Goal: Check status: Check status

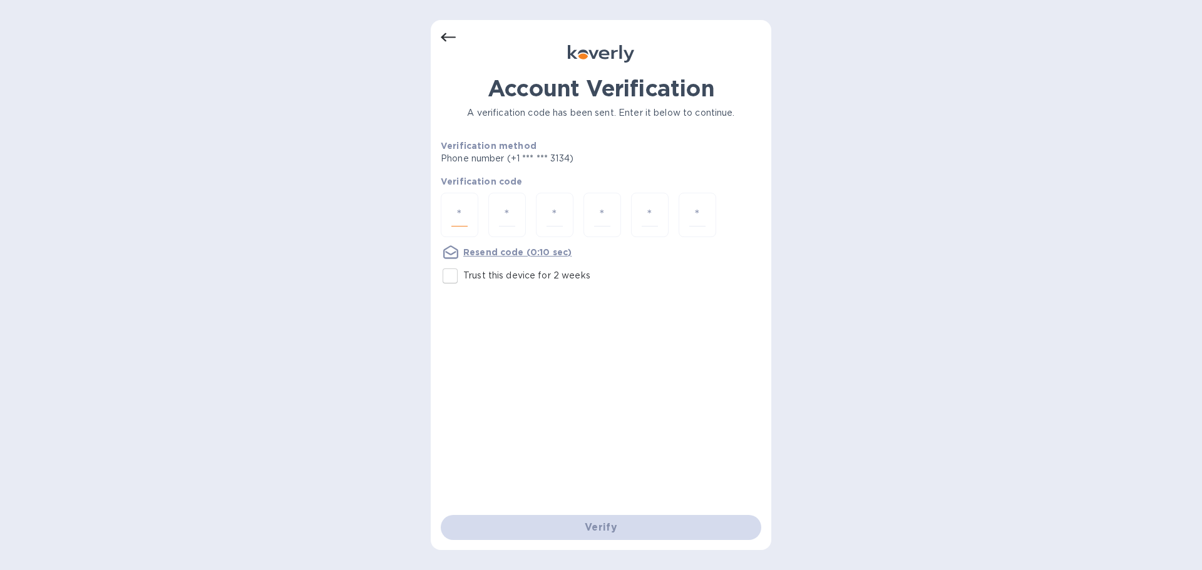
click at [461, 219] on input "number" at bounding box center [459, 214] width 16 height 23
type input "4"
type input "2"
type input "5"
type input "1"
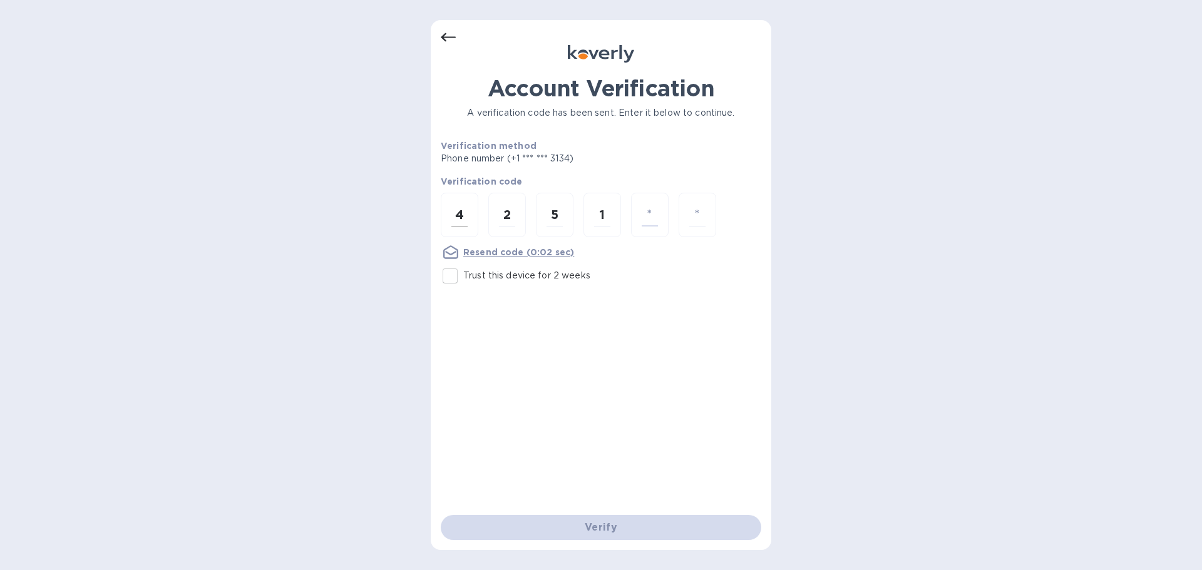
type input "4"
type input "3"
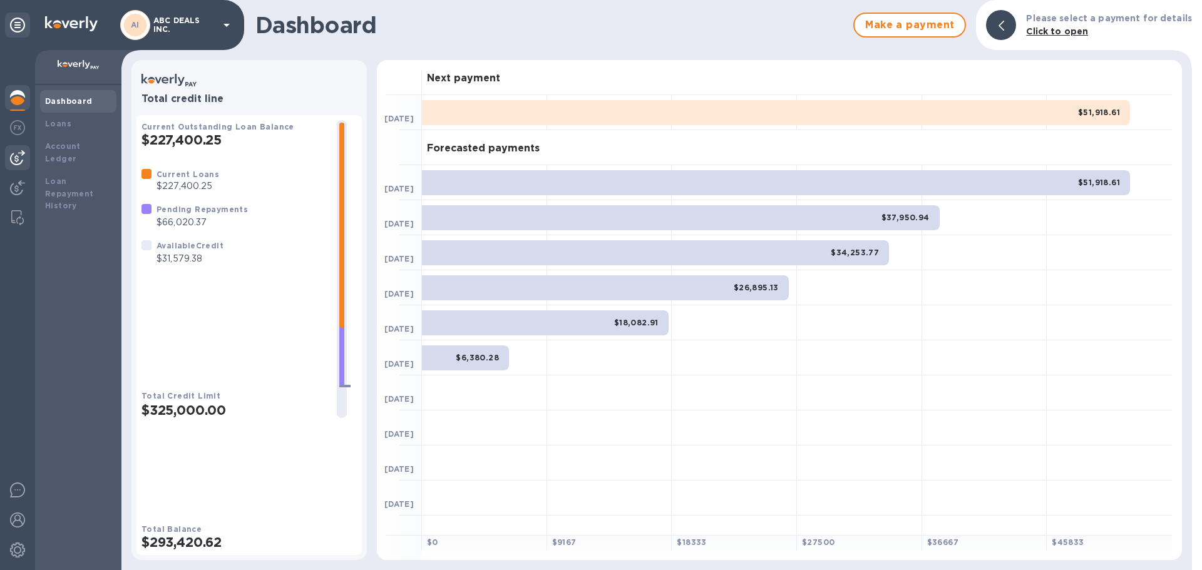
click at [17, 160] on img at bounding box center [17, 157] width 15 height 15
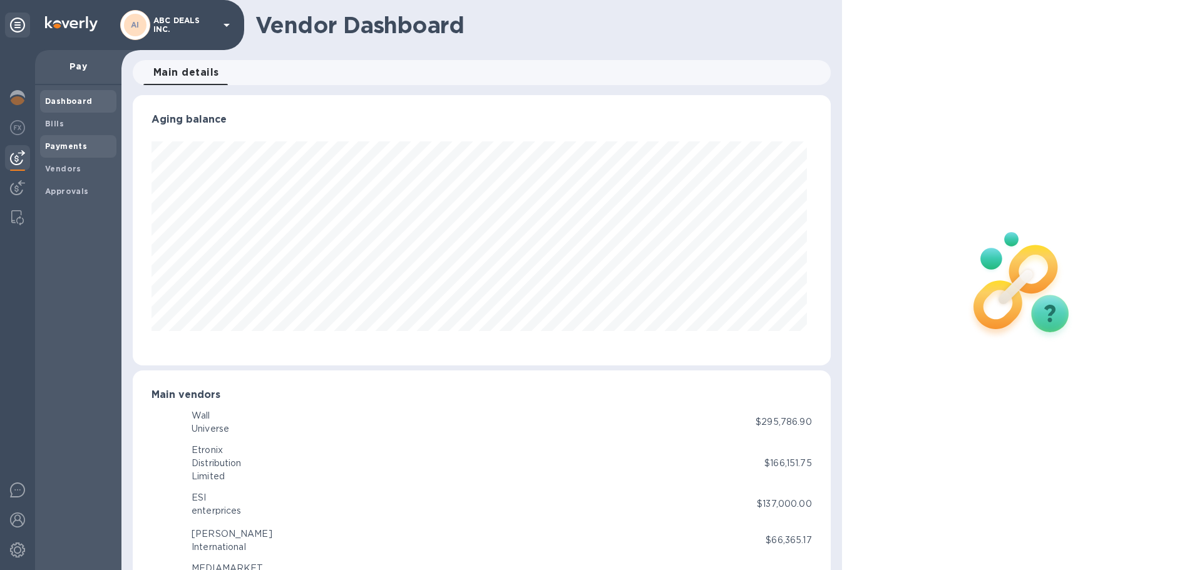
scroll to position [270, 693]
click at [51, 142] on b "Payments" at bounding box center [66, 146] width 42 height 9
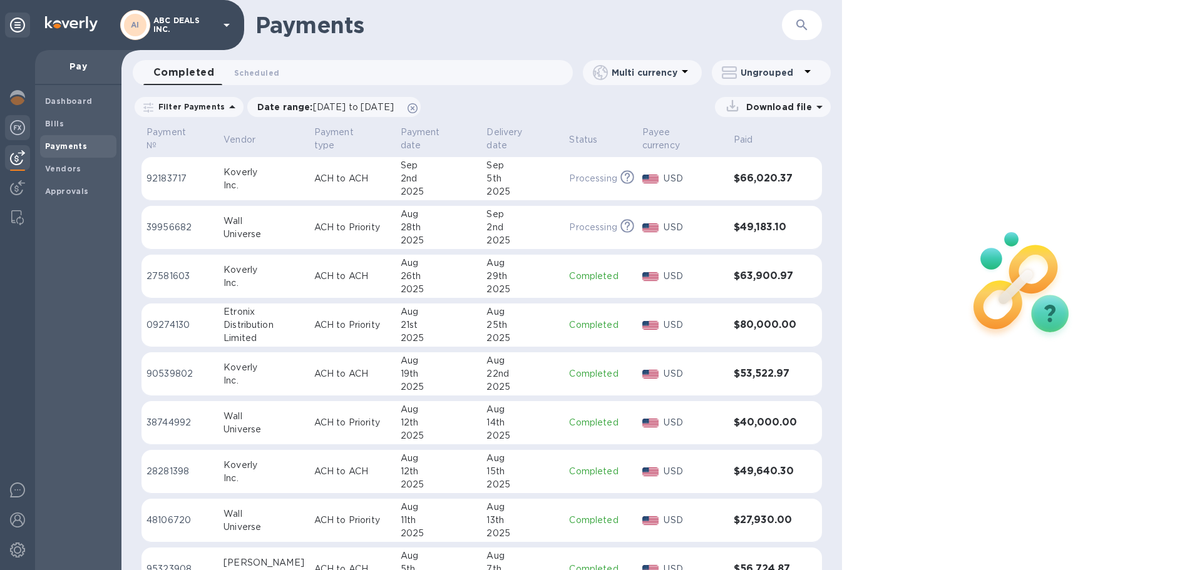
click at [11, 130] on img at bounding box center [17, 127] width 15 height 15
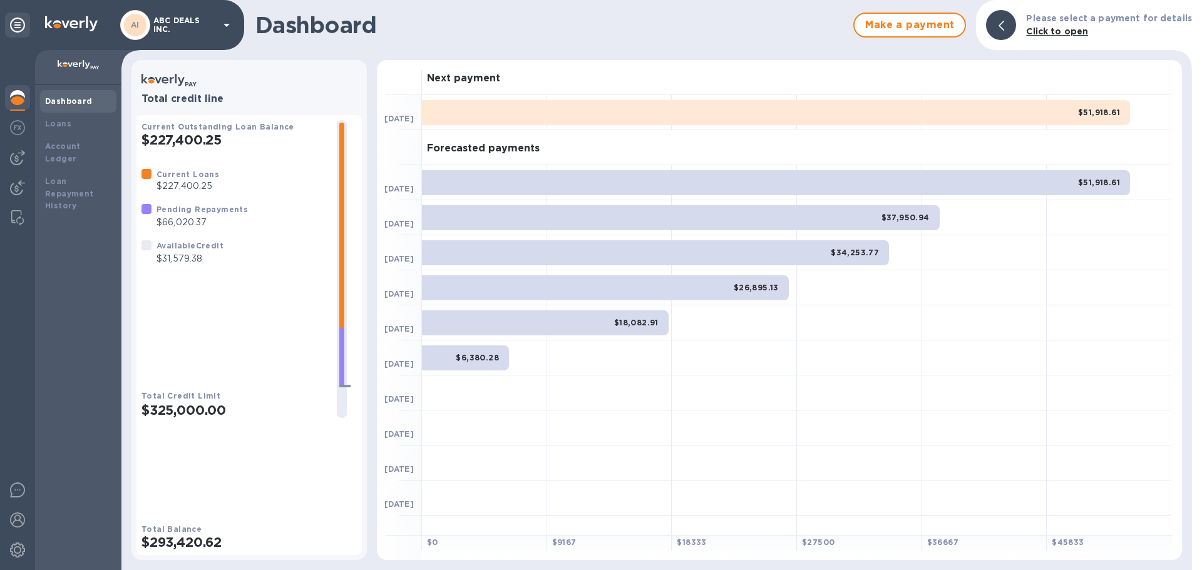
click at [179, 229] on p "$66,020.37" at bounding box center [202, 222] width 91 height 13
click at [18, 128] on img at bounding box center [17, 127] width 15 height 15
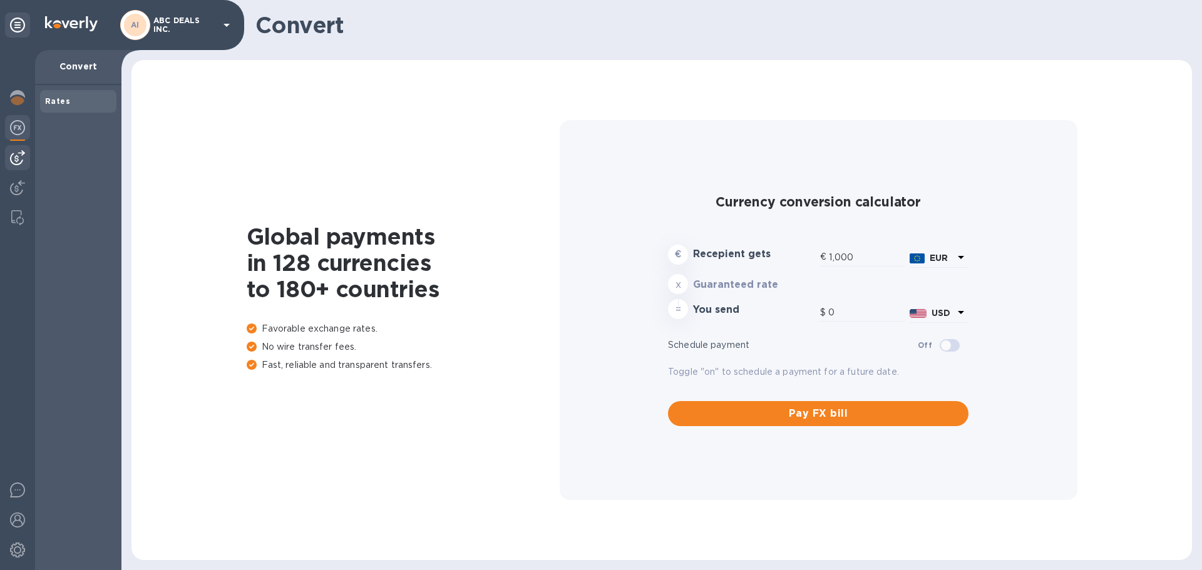
click at [18, 163] on img at bounding box center [17, 157] width 15 height 15
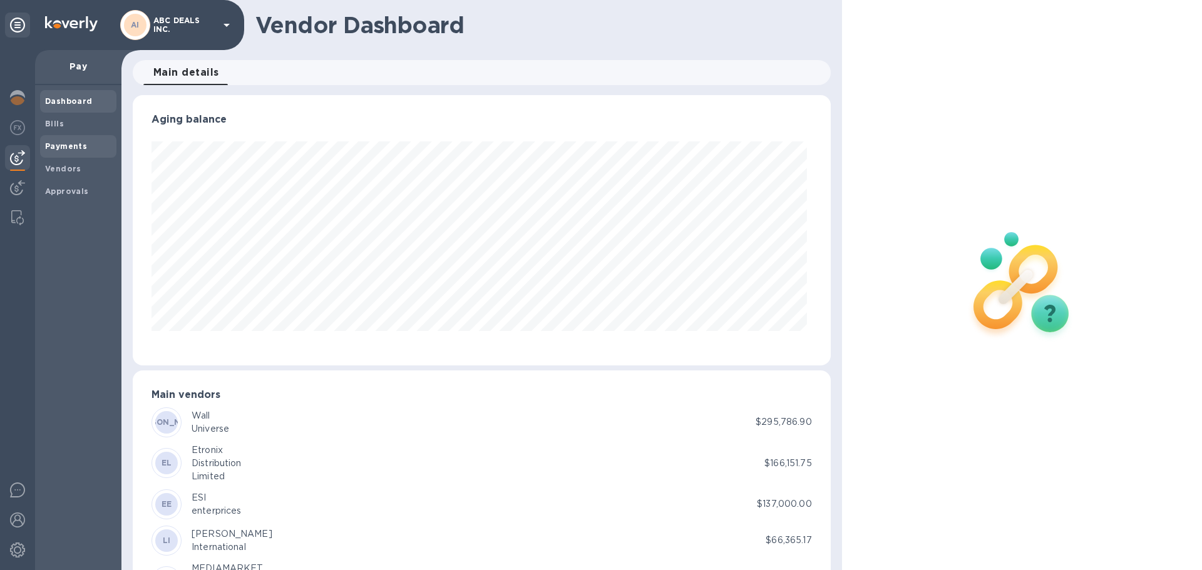
scroll to position [270, 693]
click at [60, 142] on b "Payments" at bounding box center [66, 146] width 42 height 9
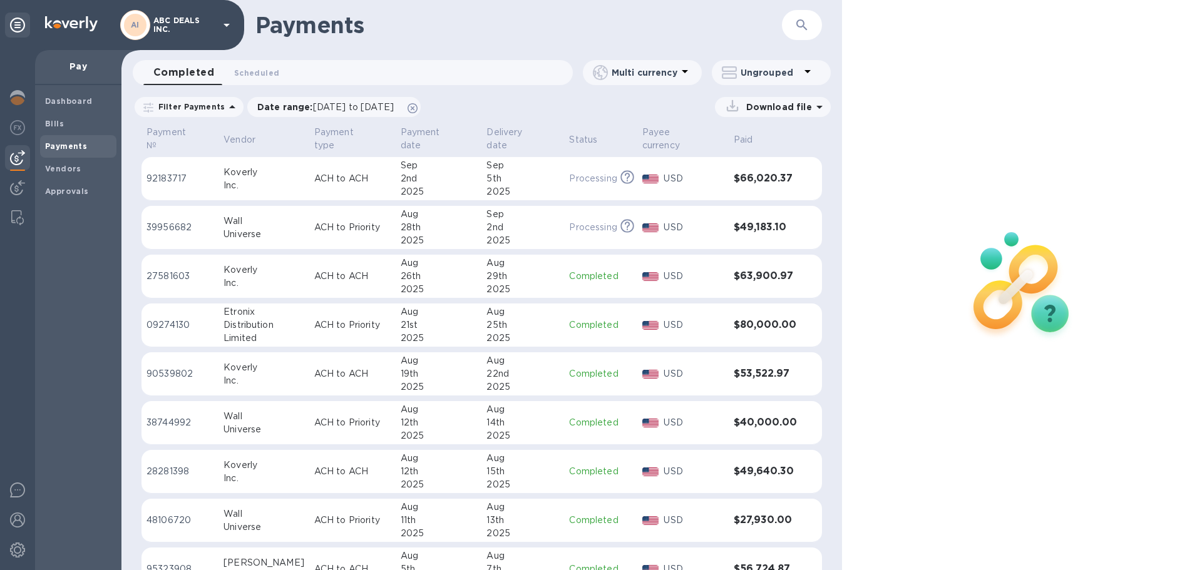
click at [795, 210] on td "$49,183.10" at bounding box center [765, 228] width 73 height 44
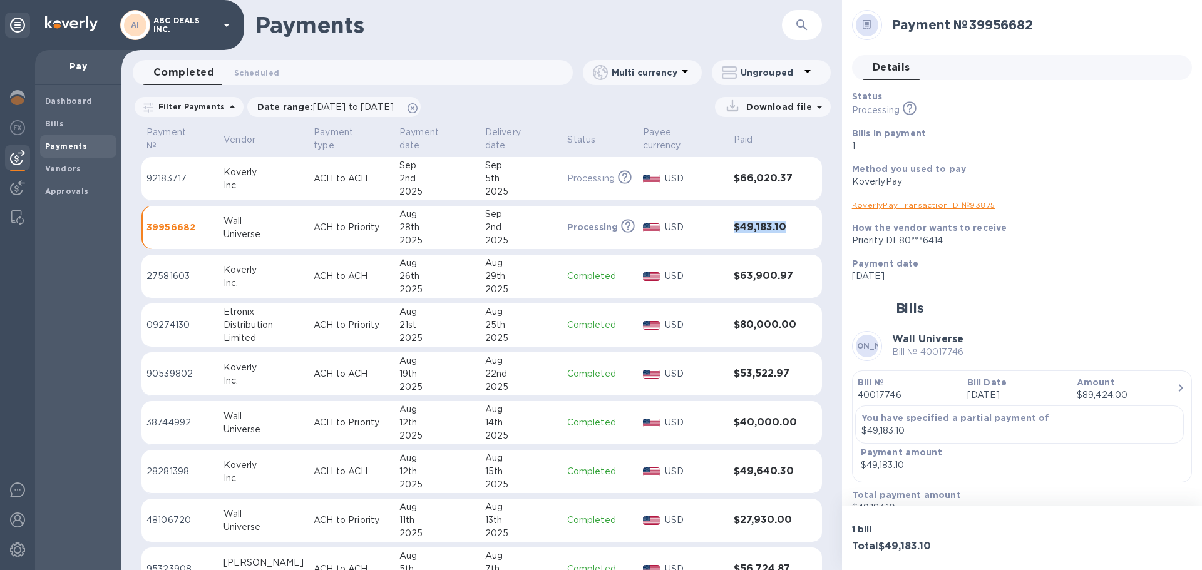
drag, startPoint x: 793, startPoint y: 214, endPoint x: 731, endPoint y: 220, distance: 61.6
click at [731, 220] on td "$49,183.10" at bounding box center [765, 228] width 73 height 44
click at [71, 172] on b "Vendors" at bounding box center [63, 168] width 36 height 9
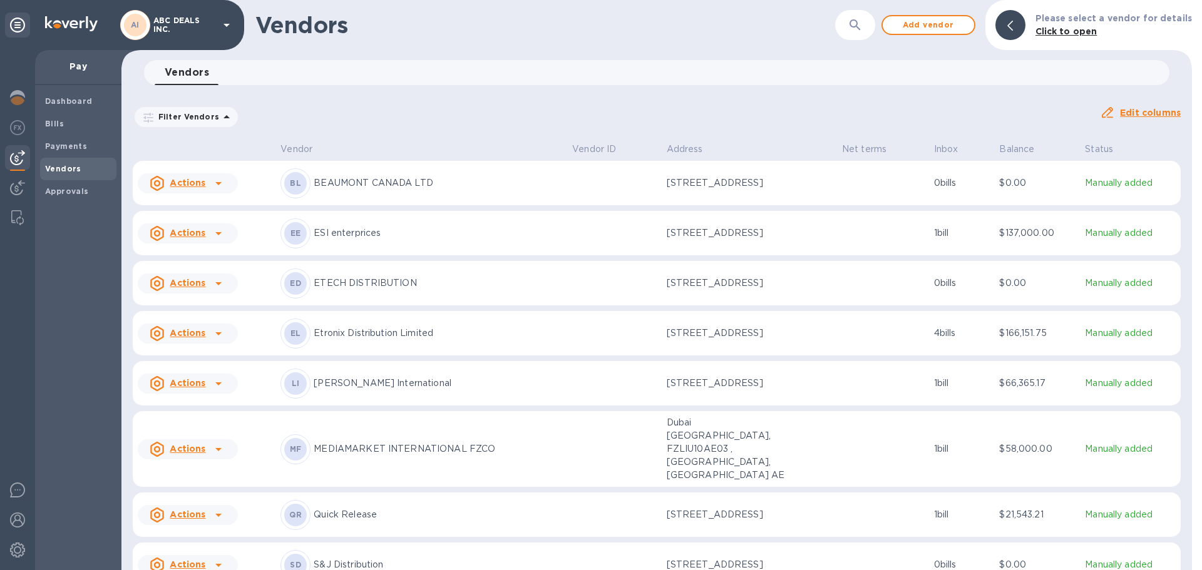
click at [349, 282] on p "ETECH DISTRIBUTION" at bounding box center [438, 283] width 249 height 13
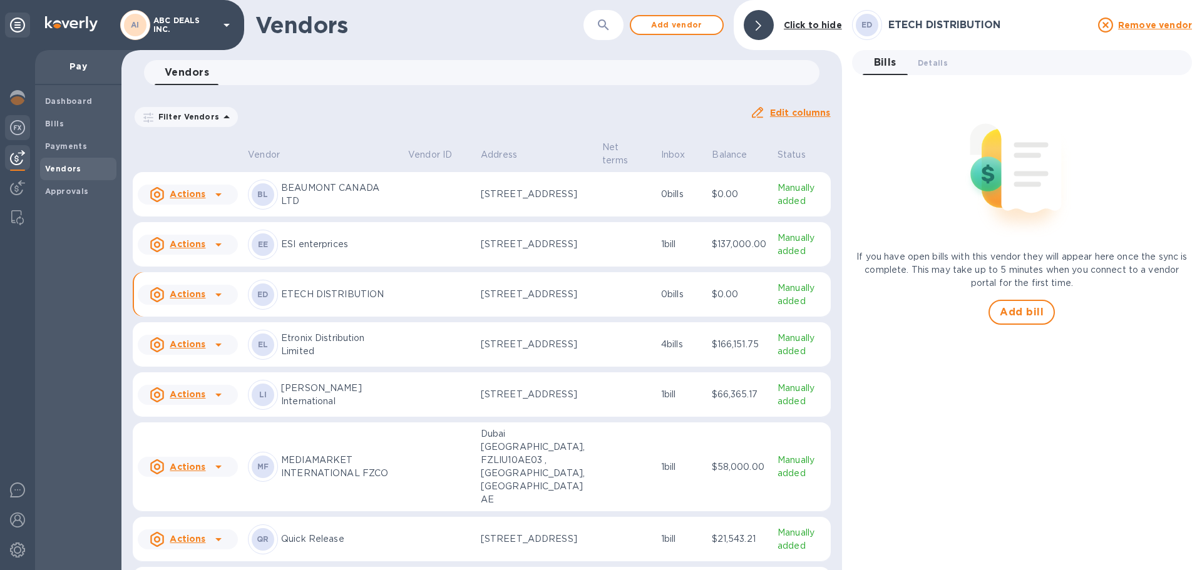
click at [19, 132] on img at bounding box center [17, 127] width 15 height 15
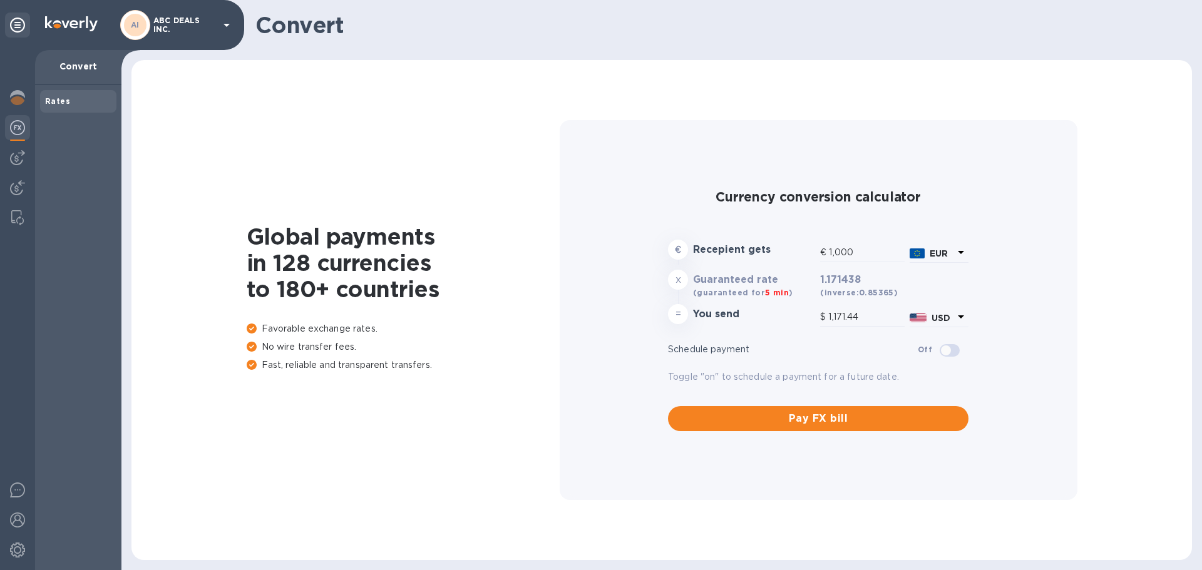
click at [0, 93] on div at bounding box center [17, 310] width 35 height 520
click at [12, 93] on img at bounding box center [17, 97] width 15 height 15
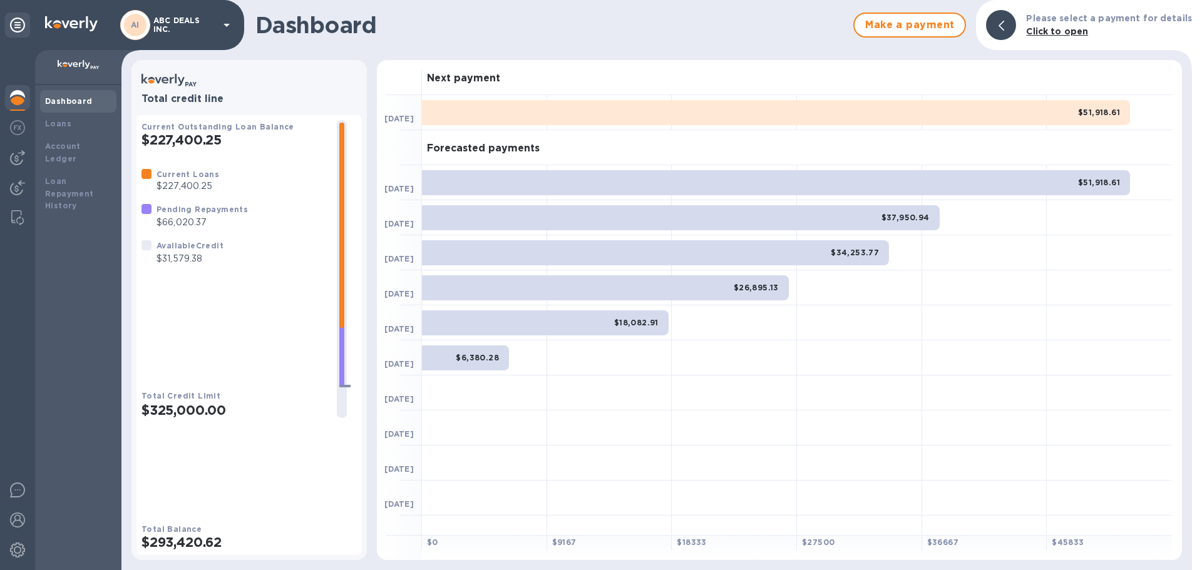
click at [10, 96] on img at bounding box center [17, 97] width 15 height 15
click at [69, 102] on b "Dashboard" at bounding box center [69, 100] width 48 height 9
click at [9, 138] on div at bounding box center [17, 129] width 25 height 28
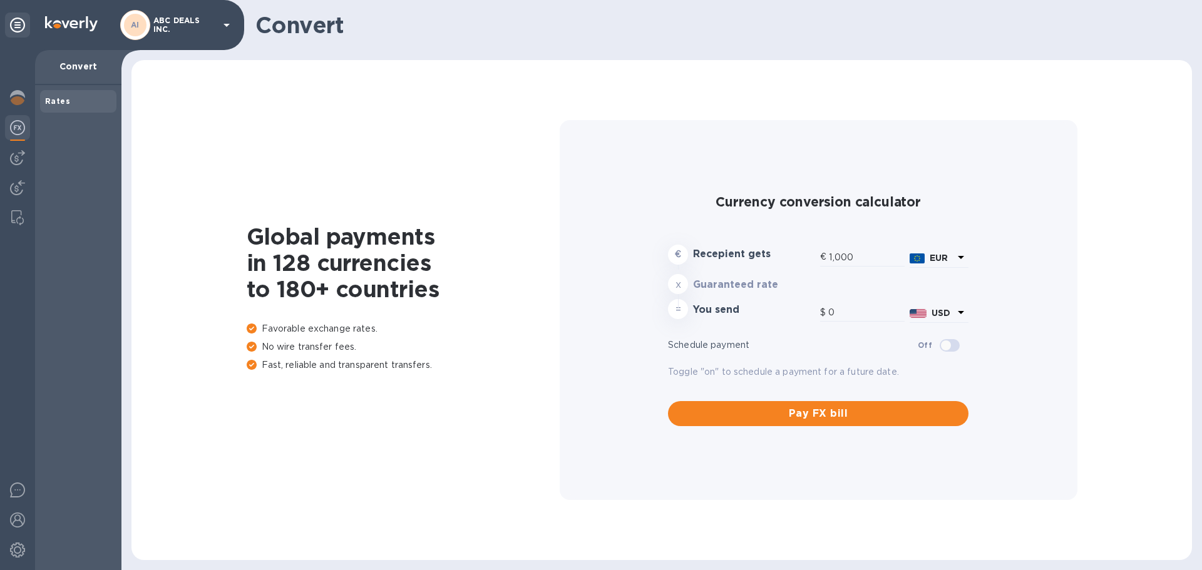
type input "1,171.44"
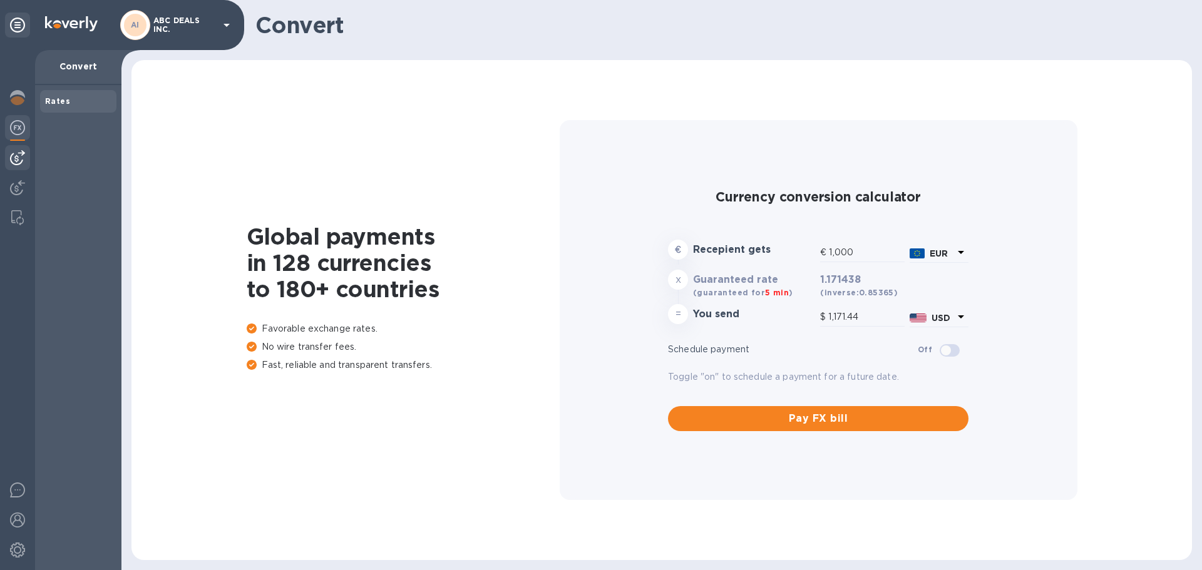
click at [24, 169] on div at bounding box center [17, 157] width 25 height 25
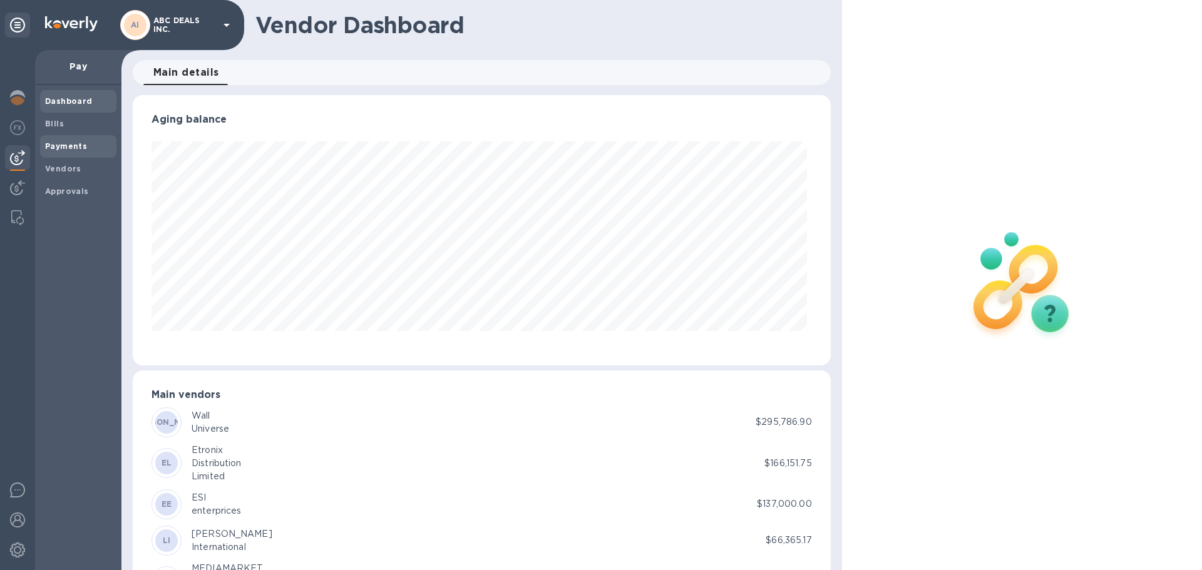
scroll to position [270, 693]
click at [73, 123] on span "Bills" at bounding box center [78, 124] width 66 height 13
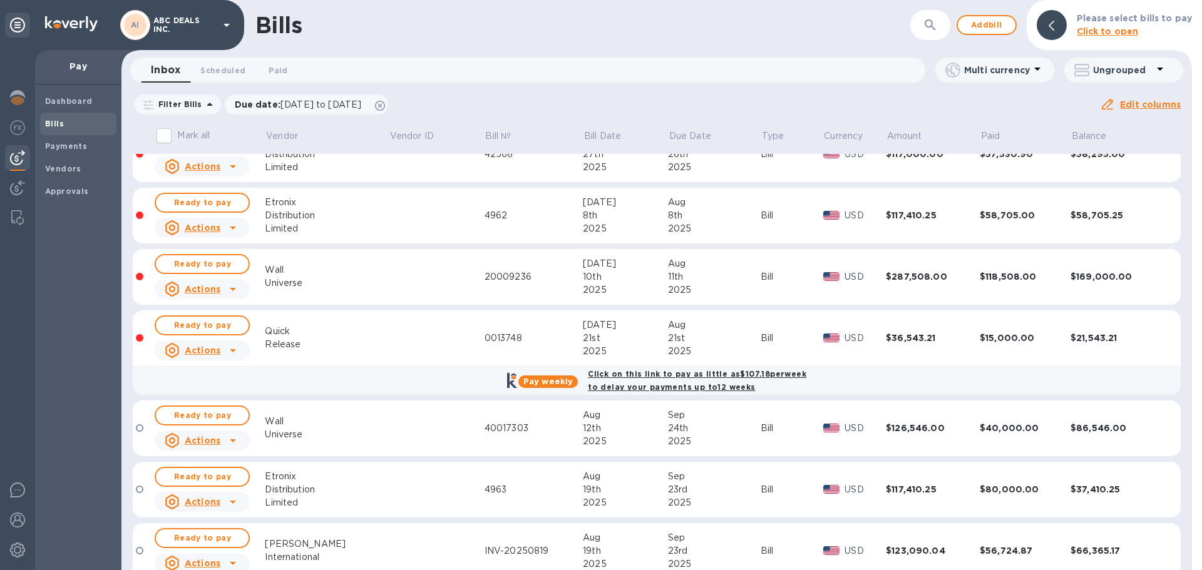
scroll to position [237, 0]
